Goal: Information Seeking & Learning: Learn about a topic

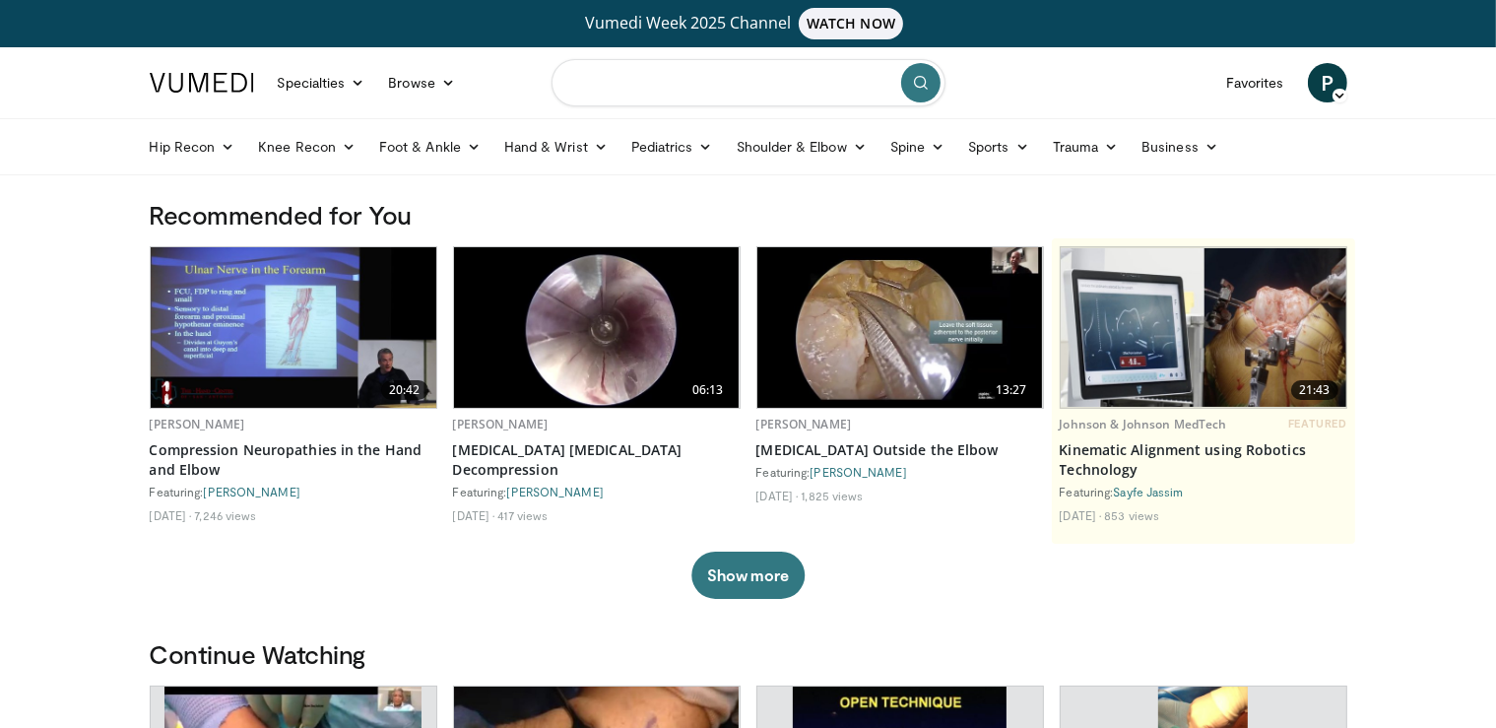
click at [689, 81] on input "Search topics, interventions" at bounding box center [748, 82] width 394 height 47
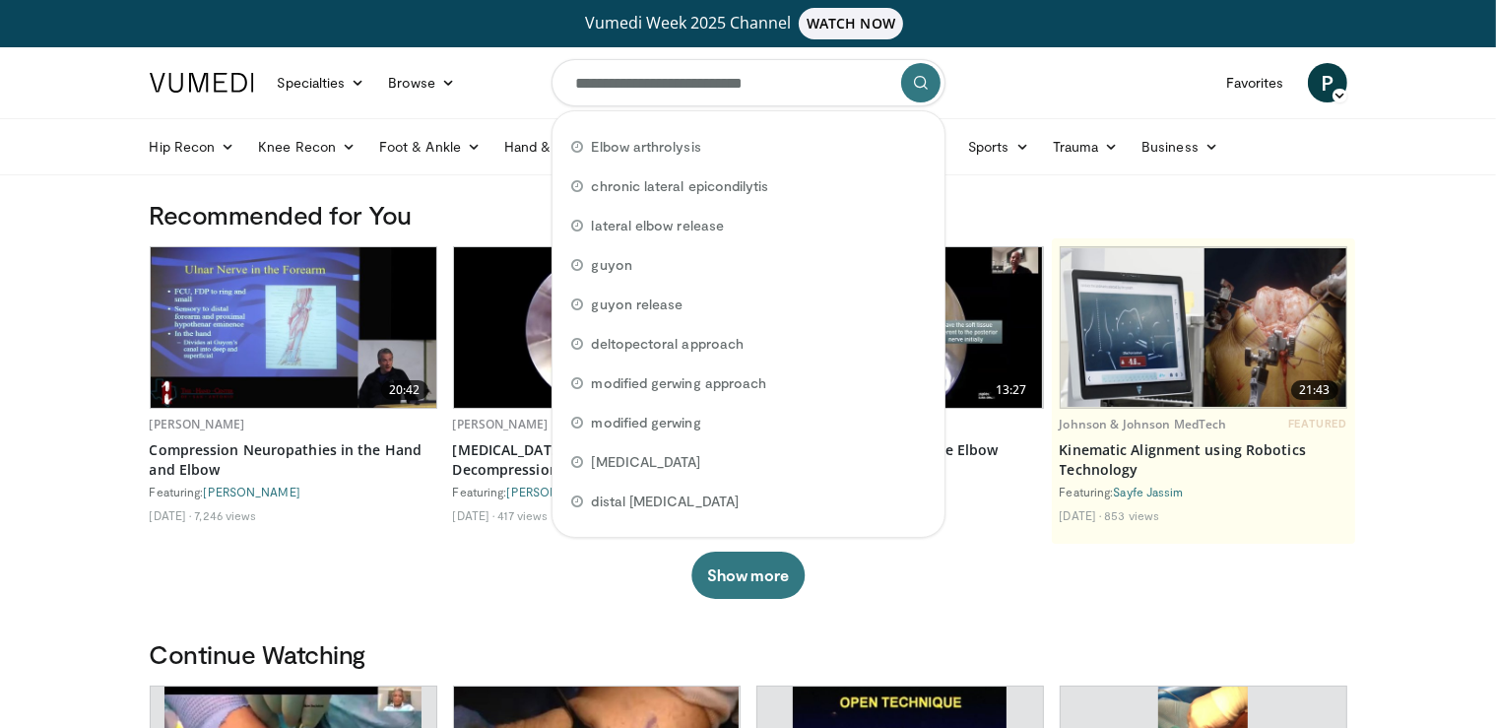
type input "**********"
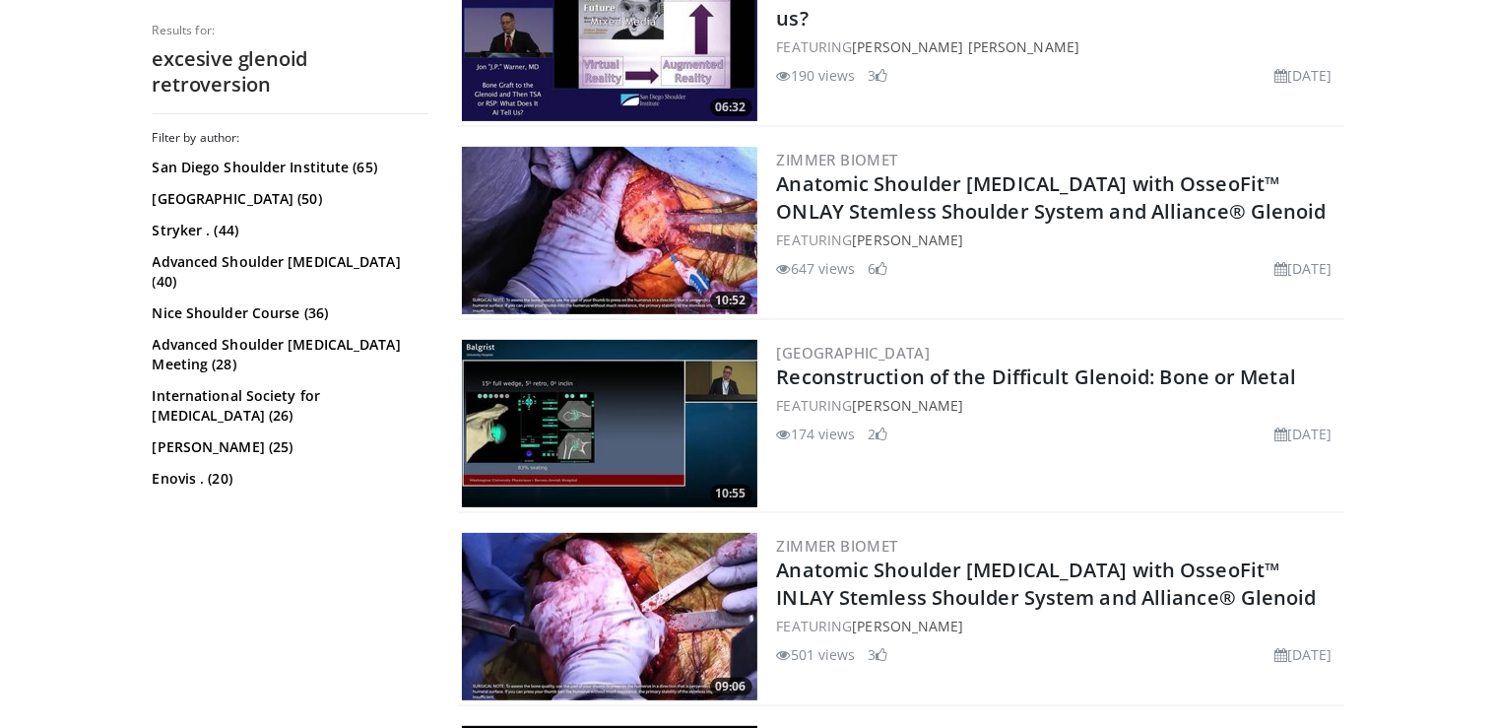
scroll to position [520, 0]
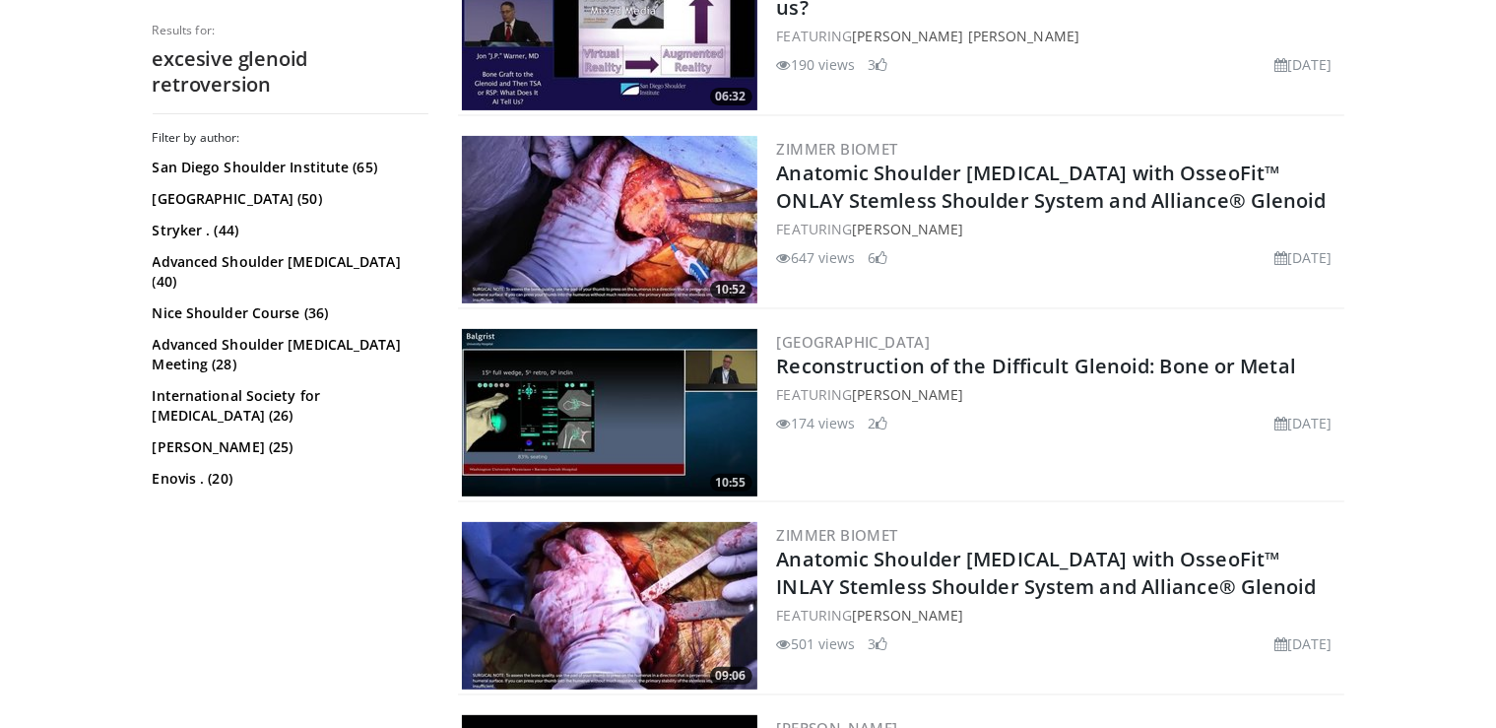
click at [663, 371] on img at bounding box center [609, 412] width 295 height 167
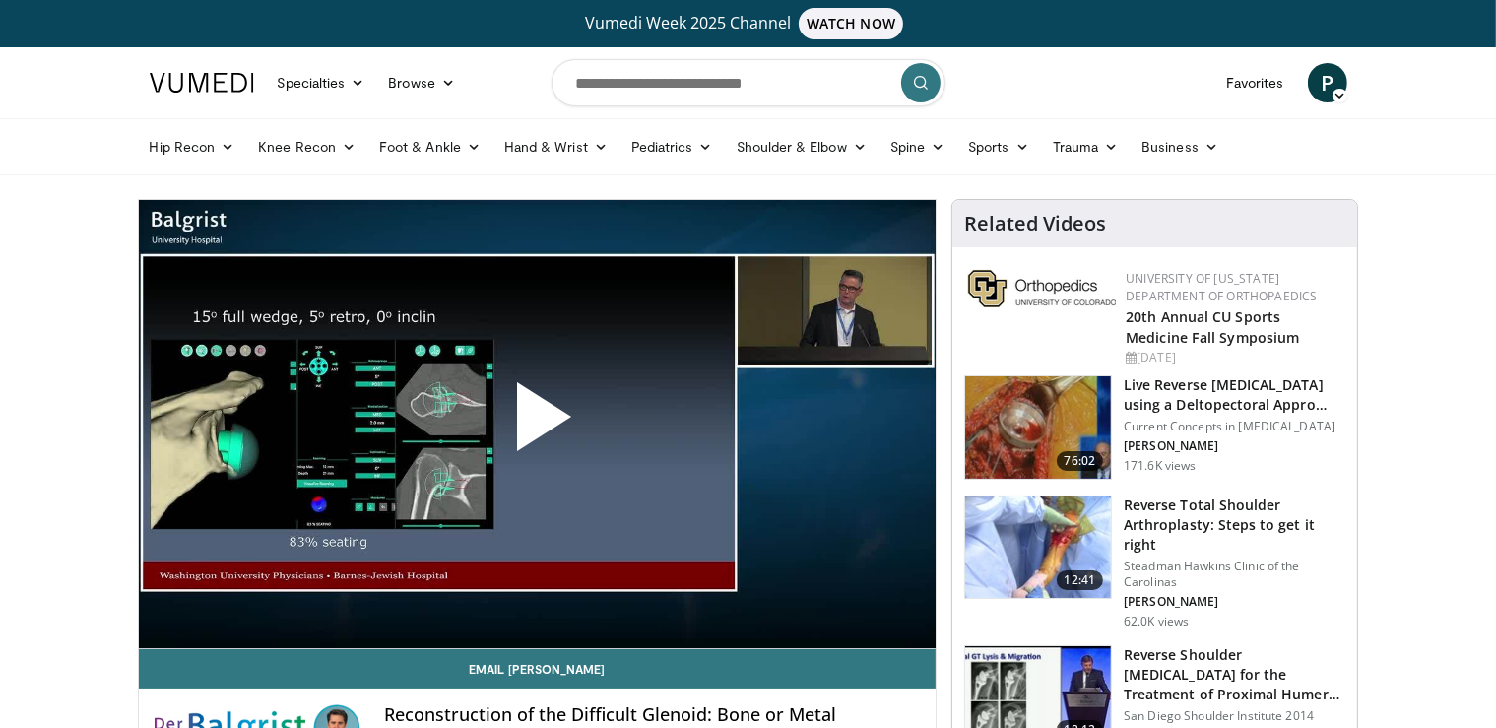
click at [537, 424] on span "Video Player" at bounding box center [537, 424] width 0 height 0
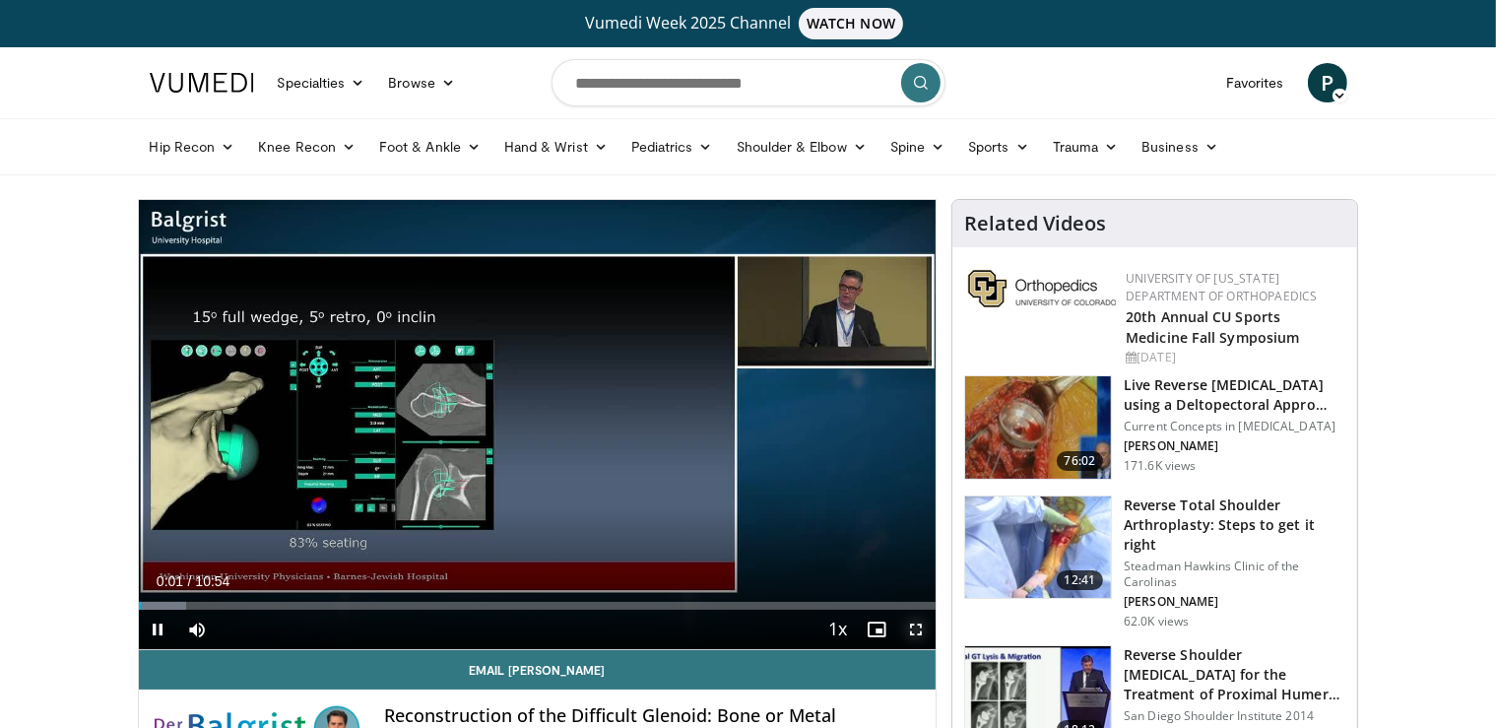
click at [914, 626] on span "Video Player" at bounding box center [915, 629] width 39 height 39
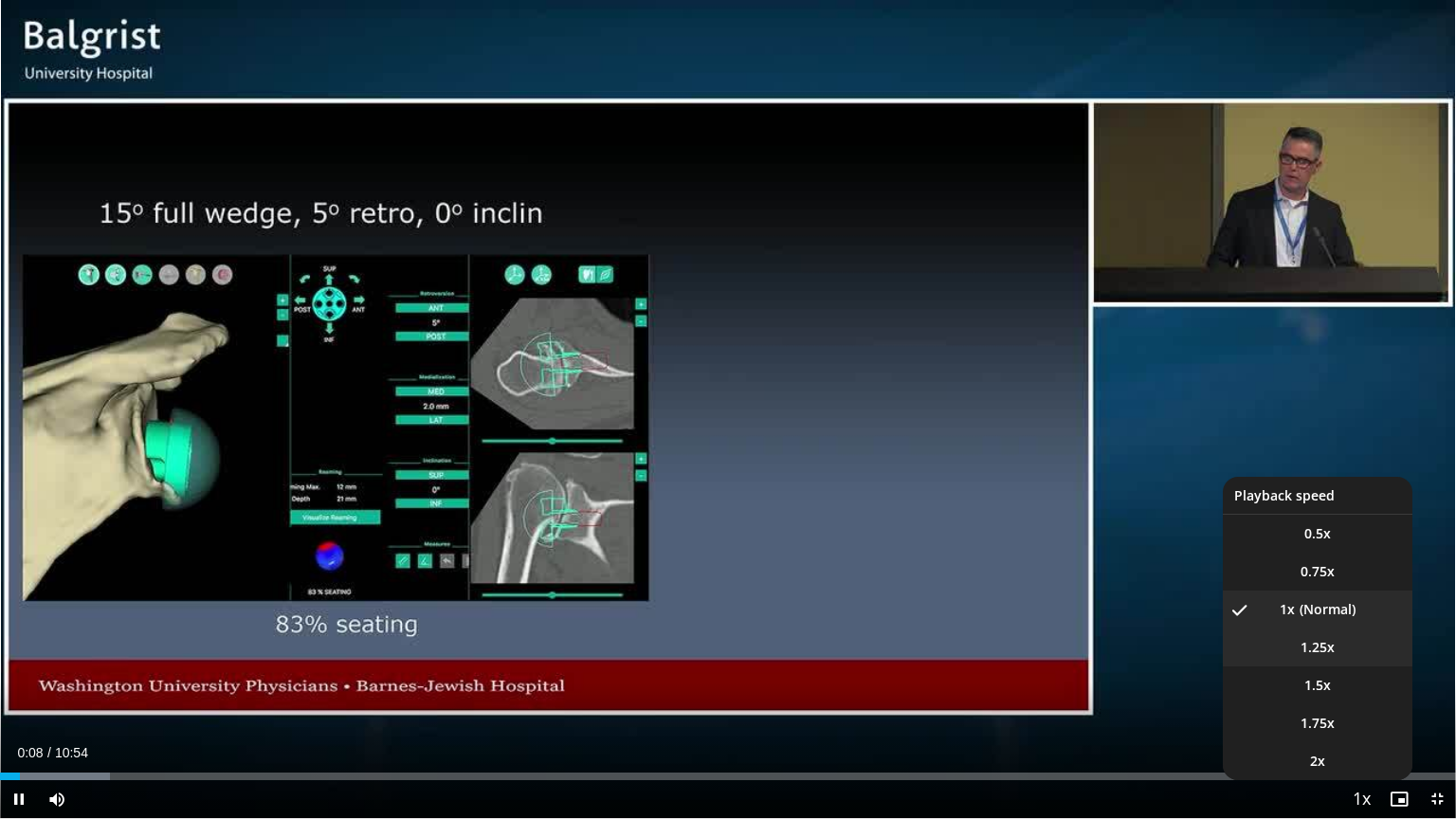
click at [1301, 651] on span "1.25x" at bounding box center [1317, 648] width 34 height 19
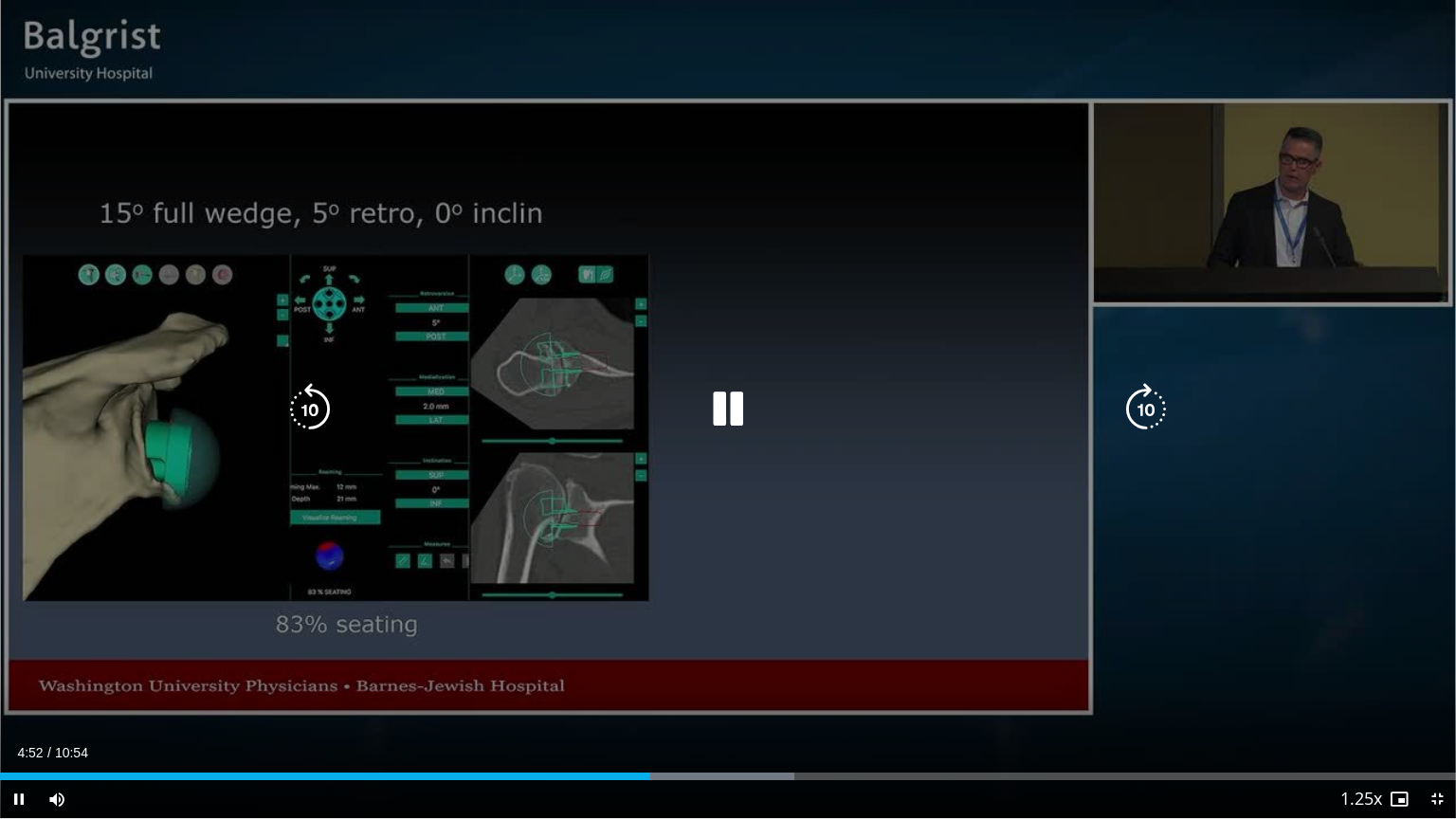
click at [726, 415] on icon "Video Player" at bounding box center [728, 409] width 53 height 53
click at [944, 241] on div "10 seconds Tap to unmute" at bounding box center [728, 409] width 1456 height 818
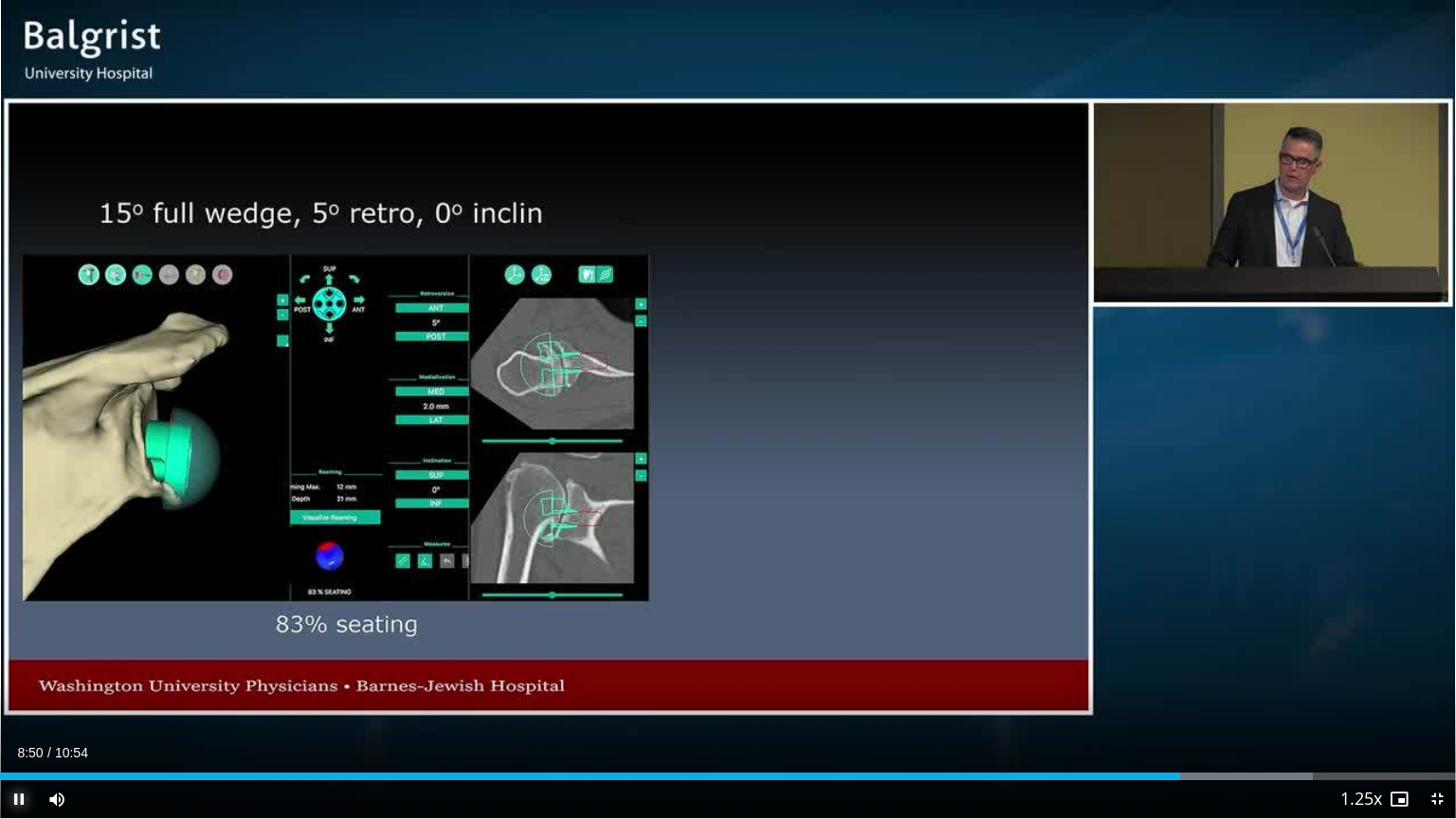
click at [18, 700] on span "Video Player" at bounding box center [18, 798] width 38 height 38
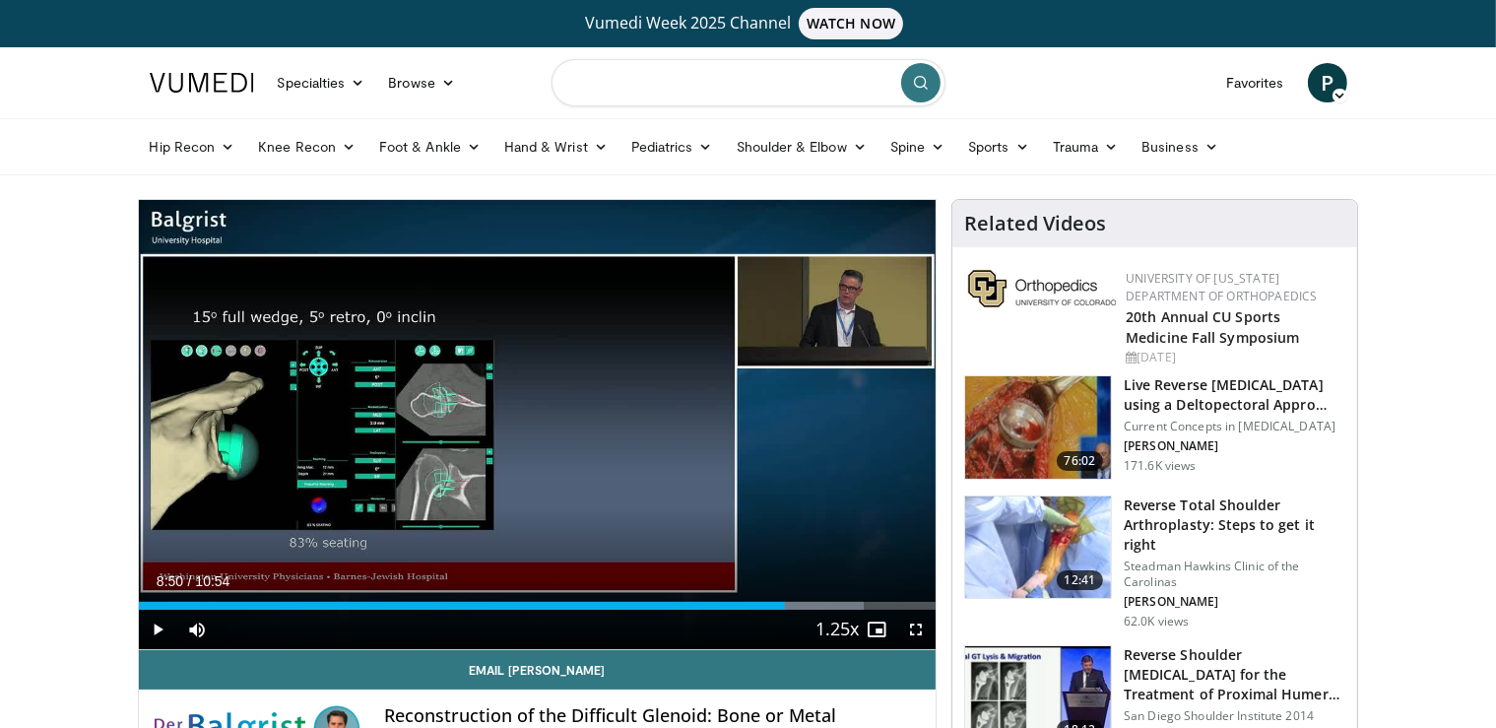
click at [663, 85] on input "Search topics, interventions" at bounding box center [748, 82] width 394 height 47
type input "**********"
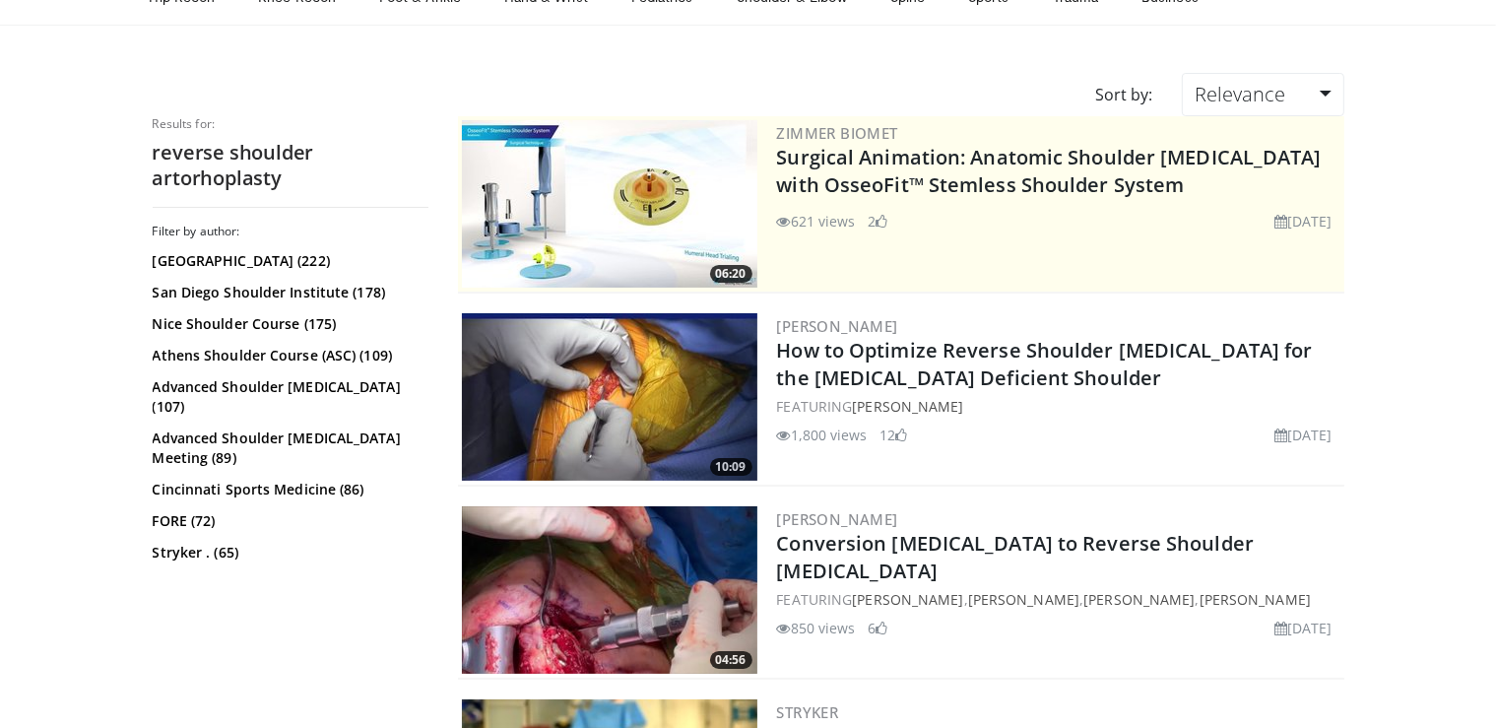
scroll to position [156, 0]
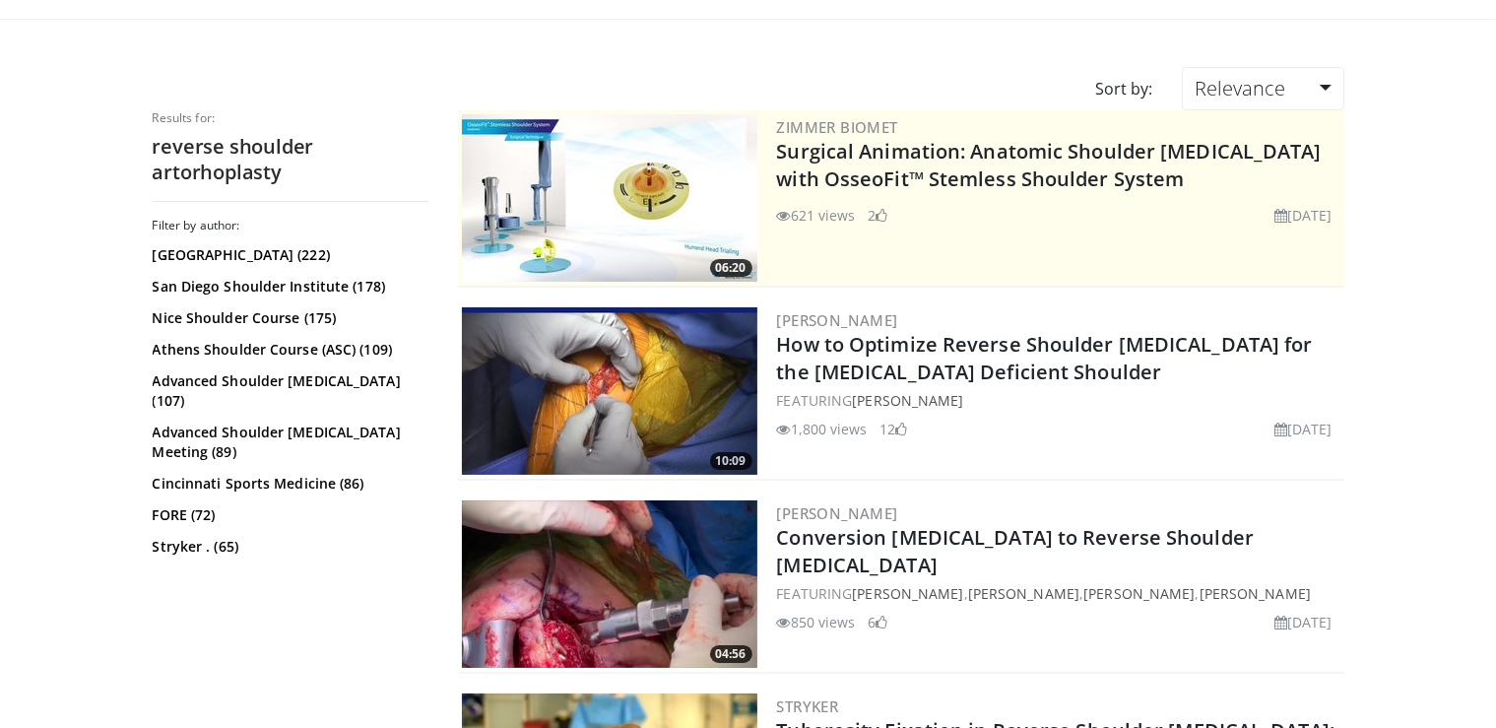
click at [621, 385] on img at bounding box center [609, 390] width 295 height 167
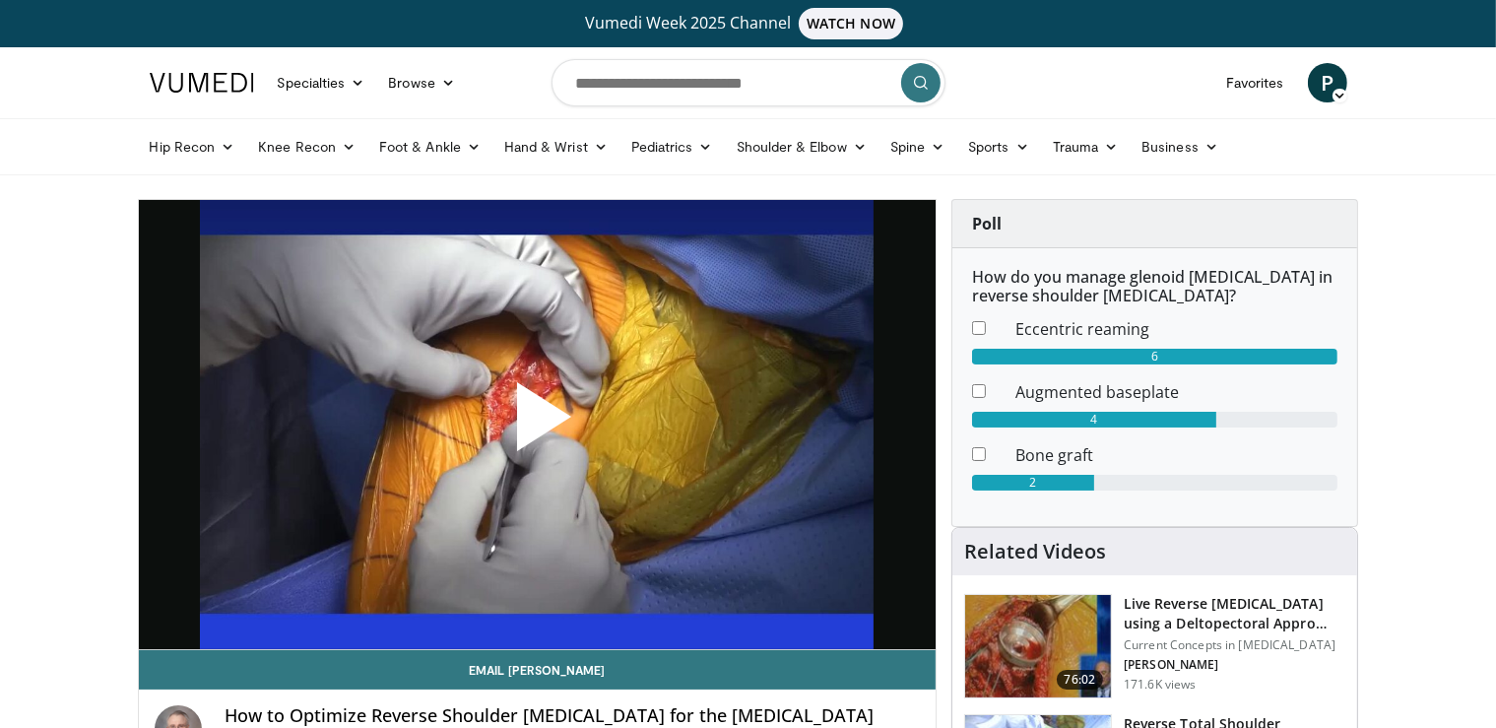
click at [537, 424] on span "Video Player" at bounding box center [537, 424] width 0 height 0
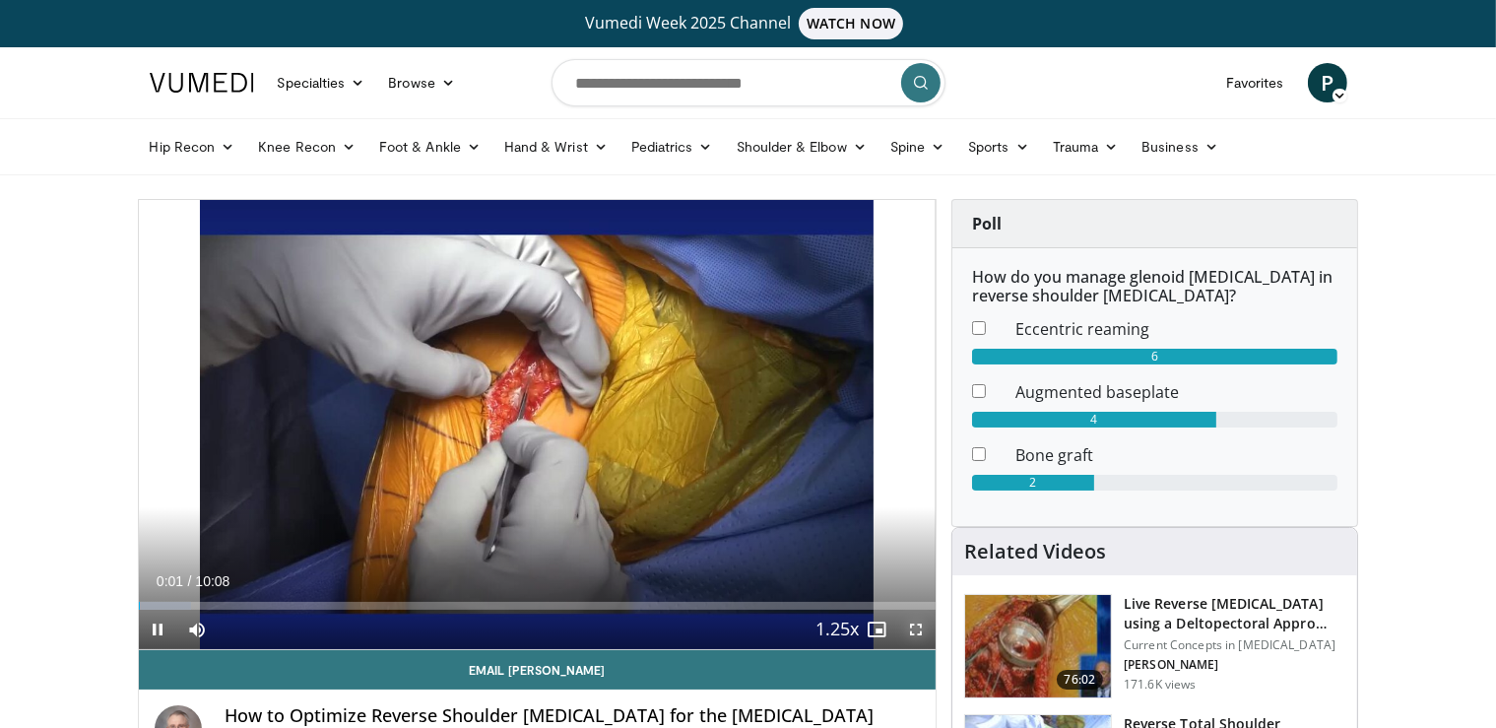
click at [919, 627] on span "Video Player" at bounding box center [915, 629] width 39 height 39
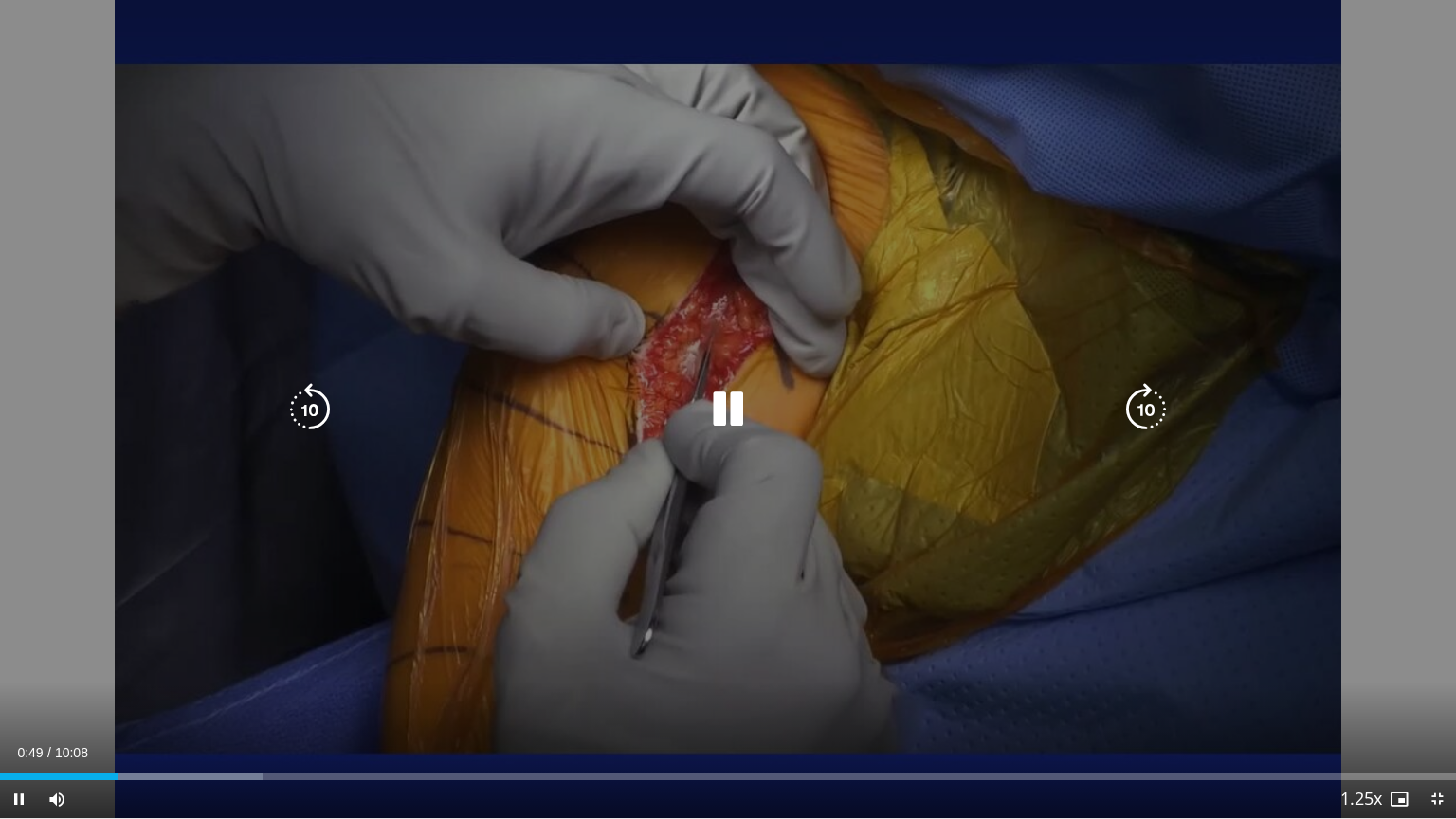
click at [461, 424] on div "Video Player" at bounding box center [728, 409] width 874 height 38
click at [730, 402] on icon "Video Player" at bounding box center [728, 409] width 53 height 53
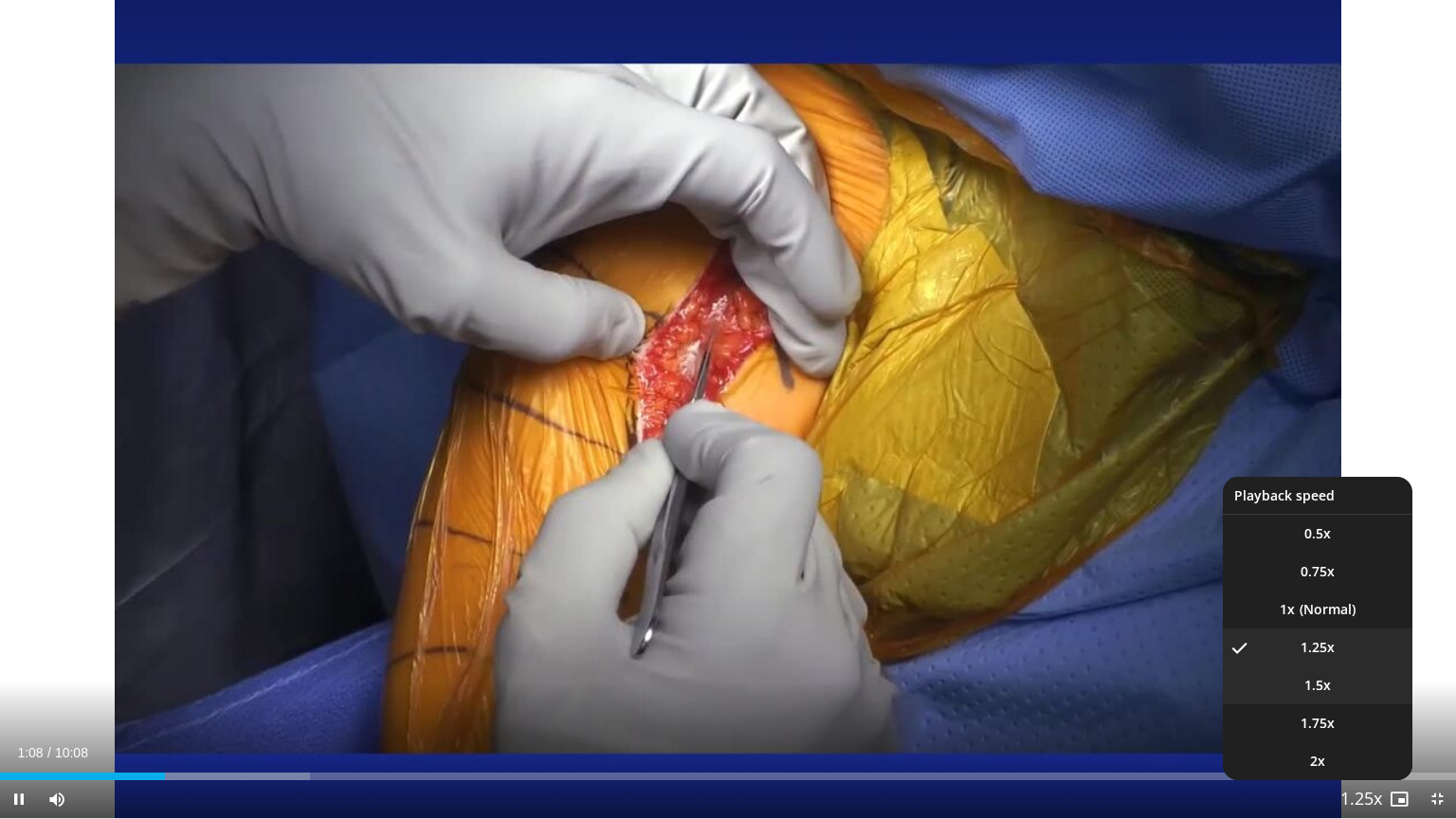
click at [1317, 692] on li "1.5x" at bounding box center [1317, 684] width 190 height 38
click at [1312, 653] on li "1.25x" at bounding box center [1317, 647] width 190 height 38
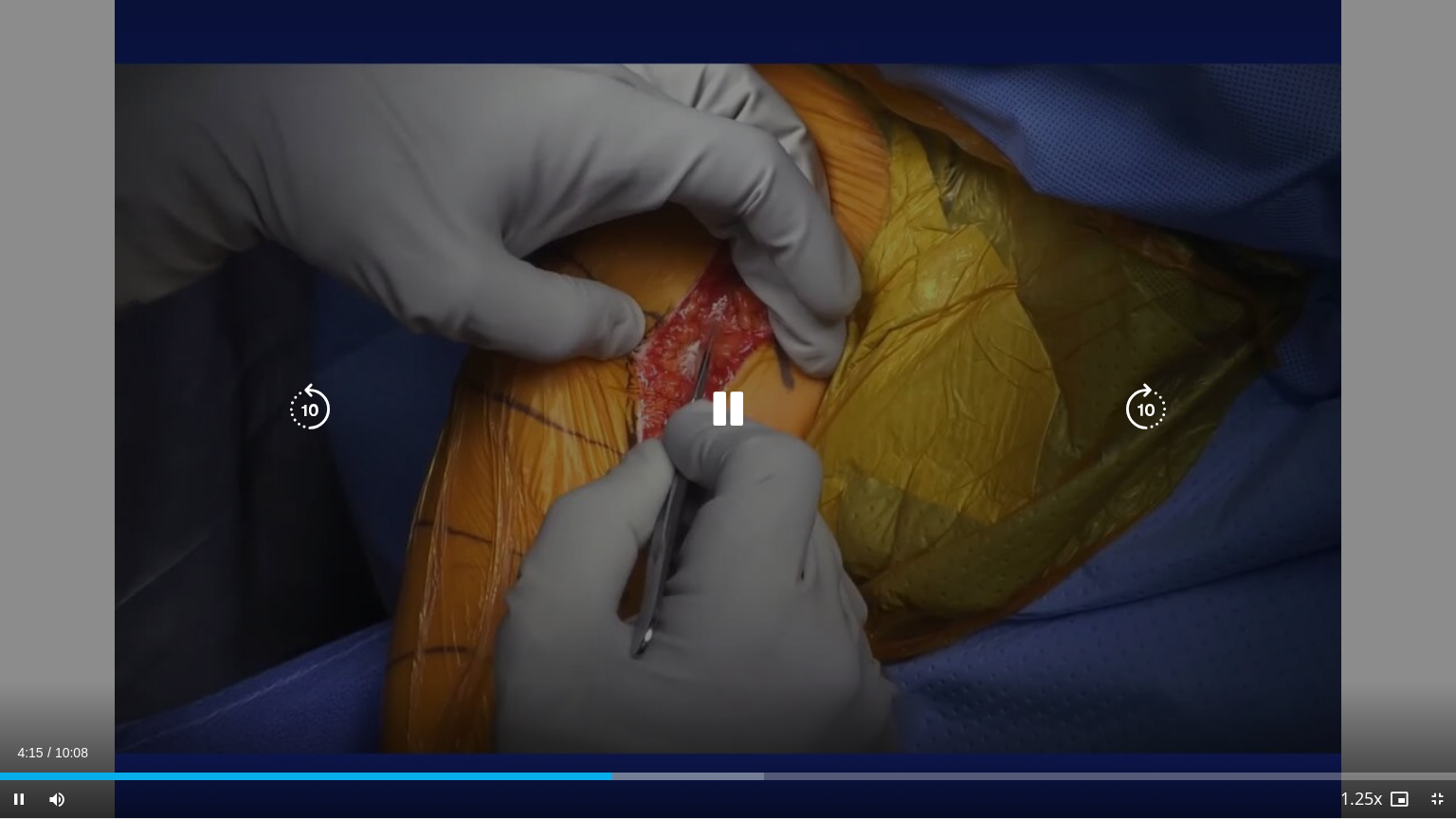
click at [736, 407] on icon "Video Player" at bounding box center [728, 409] width 53 height 53
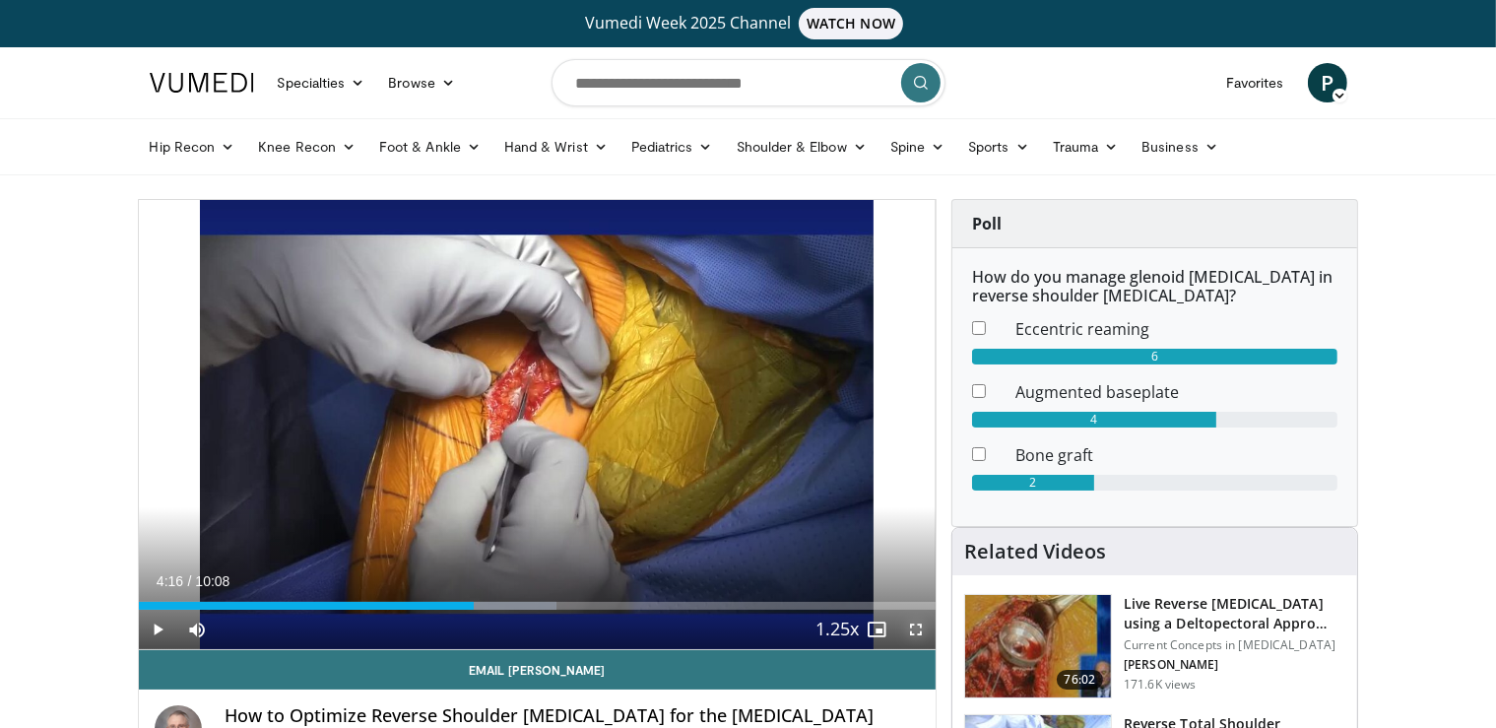
click at [914, 635] on span "Video Player" at bounding box center [915, 629] width 39 height 39
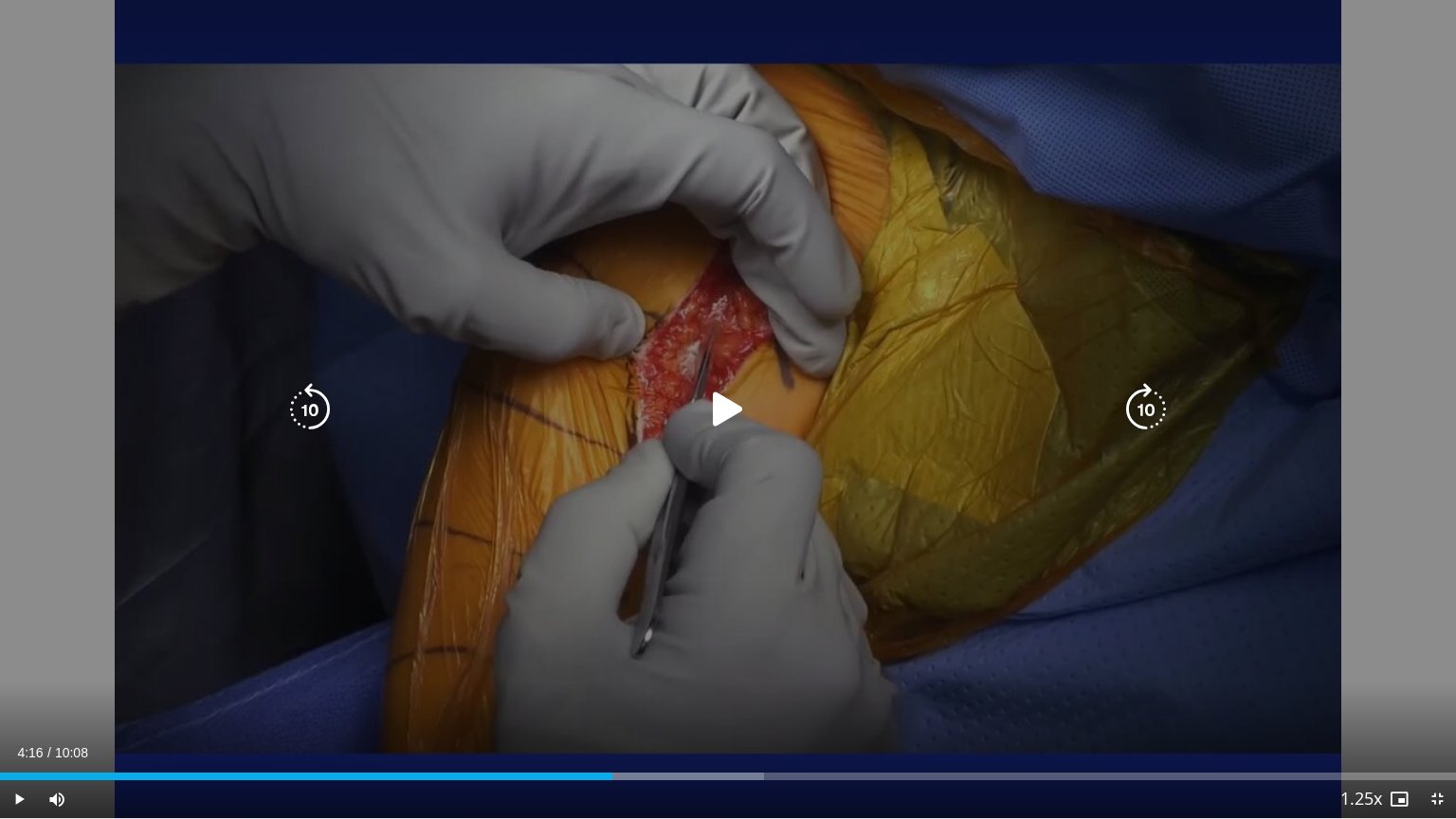
click at [726, 410] on icon "Video Player" at bounding box center [728, 409] width 53 height 53
click at [742, 436] on div "10 seconds Tap to unmute" at bounding box center [728, 409] width 1456 height 818
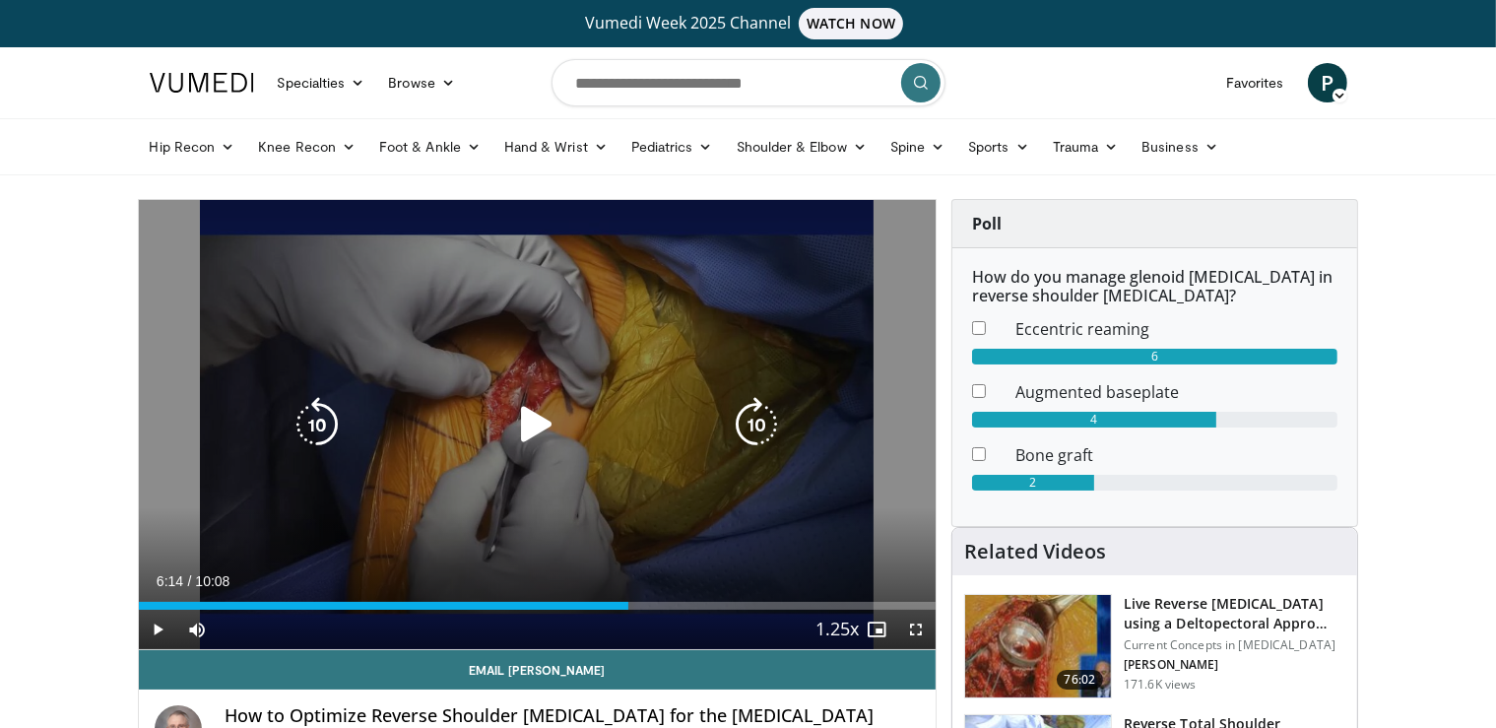
click at [541, 451] on icon "Video Player" at bounding box center [536, 424] width 55 height 55
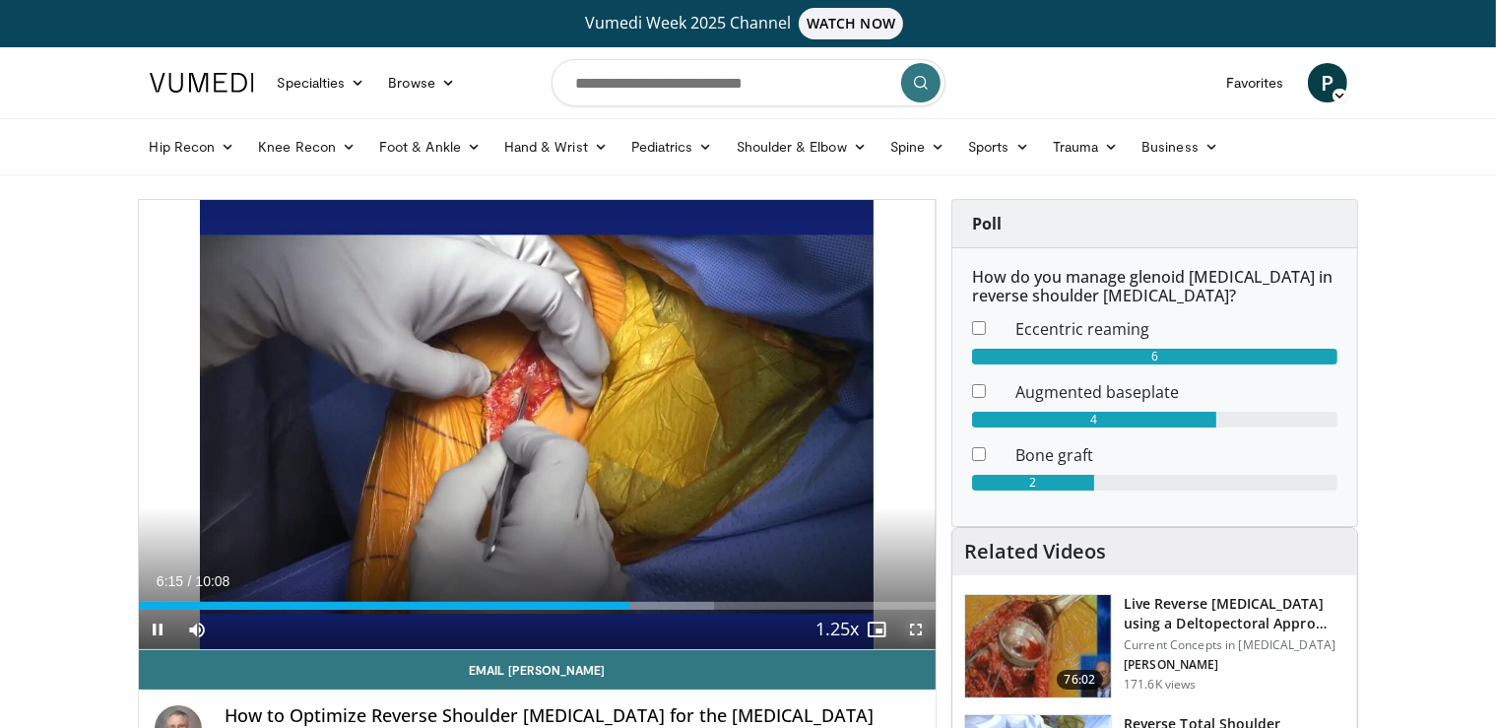
click at [918, 628] on span "Video Player" at bounding box center [915, 629] width 39 height 39
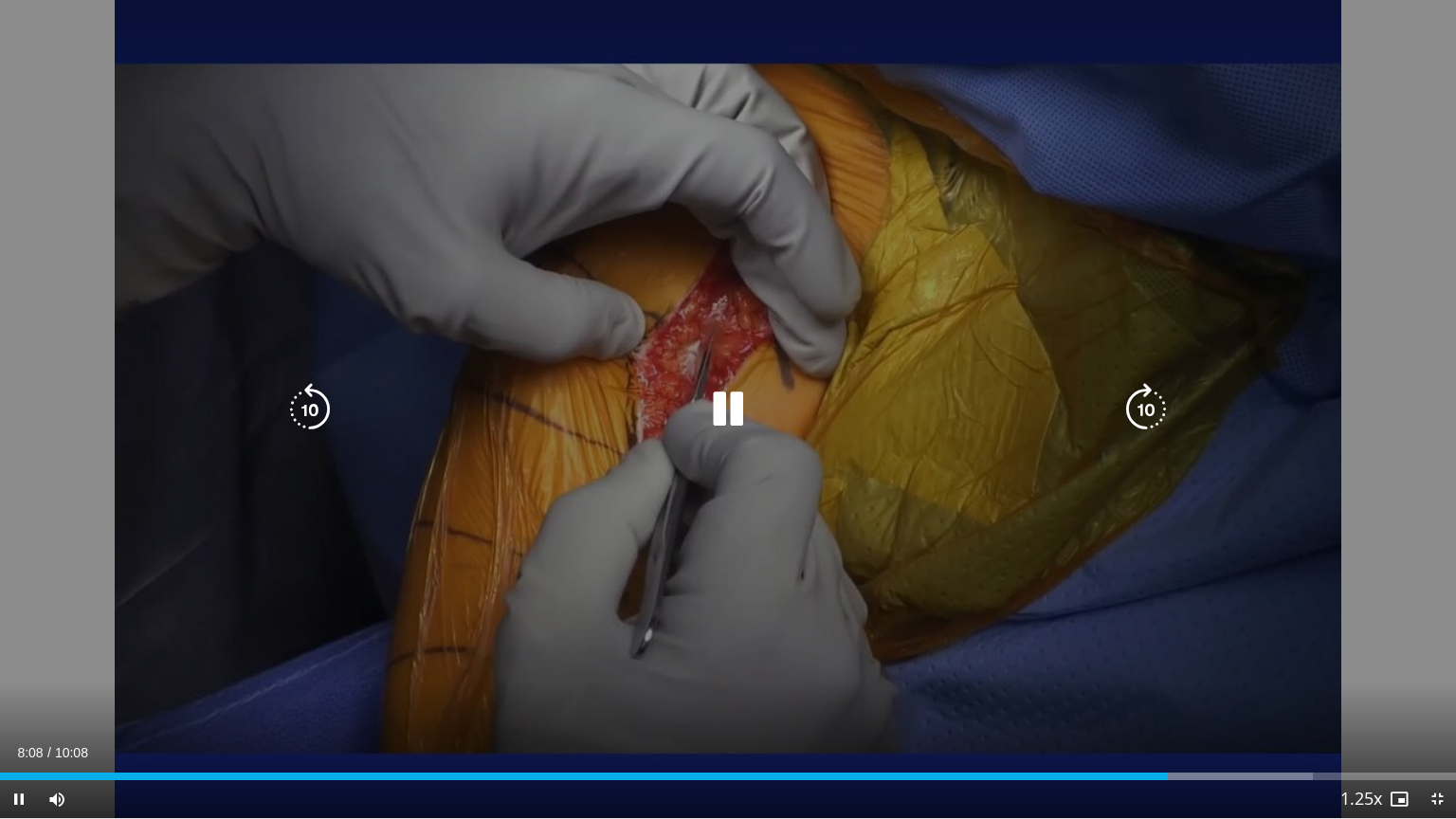
click at [897, 576] on div "10 seconds Tap to unmute" at bounding box center [728, 409] width 1456 height 818
